Goal: Transaction & Acquisition: Subscribe to service/newsletter

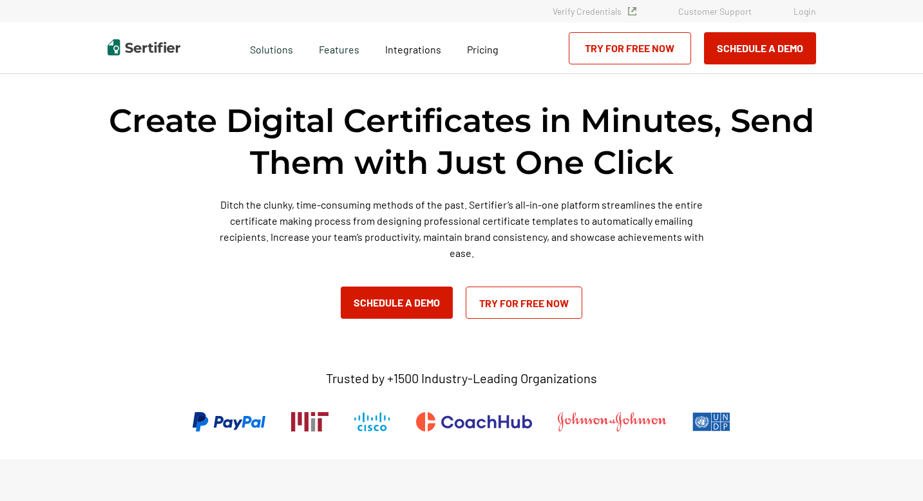
click at [519, 301] on link "Try for Free Now" at bounding box center [524, 303] width 117 height 32
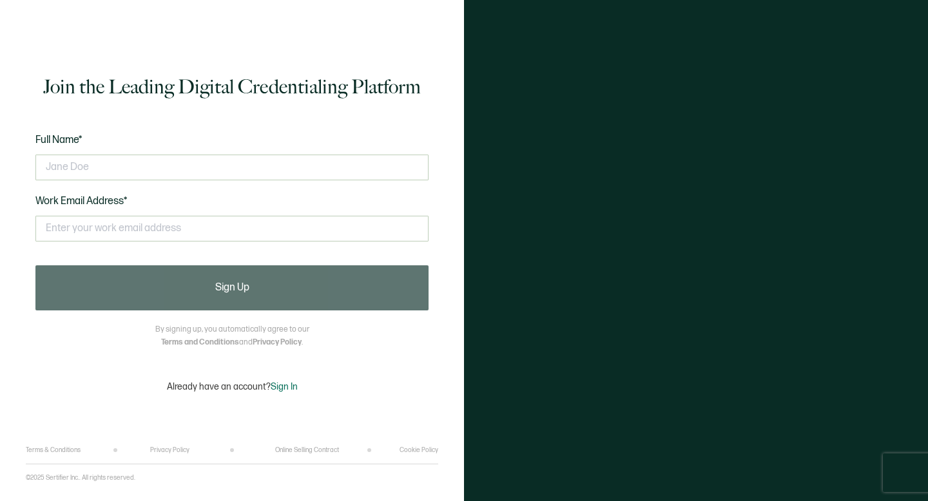
click at [286, 448] on link "Online Selling Contract" at bounding box center [307, 450] width 64 height 8
